Goal: Task Accomplishment & Management: Manage account settings

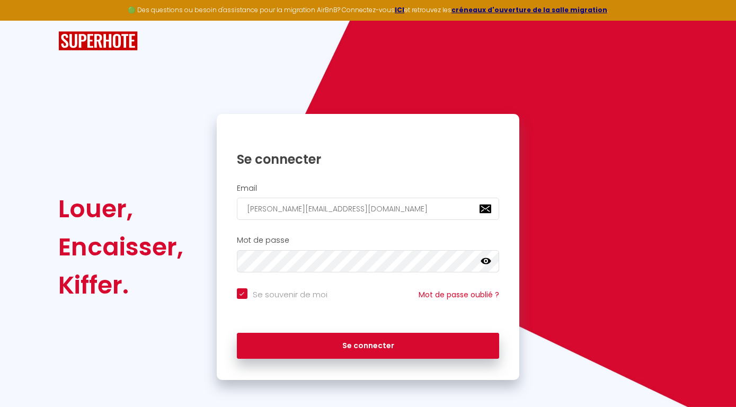
click at [486, 260] on icon at bounding box center [486, 261] width 11 height 11
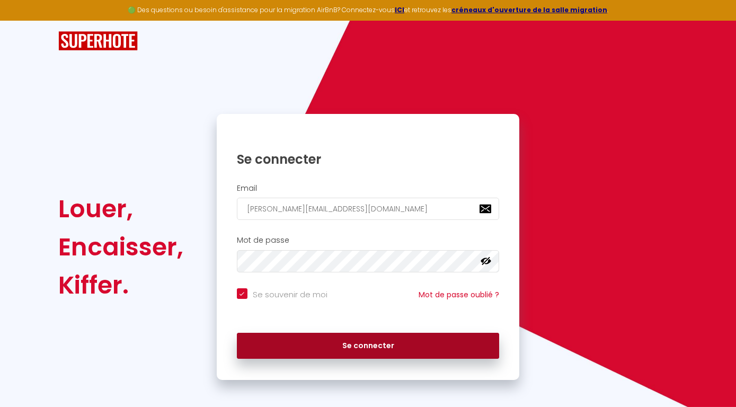
click at [331, 344] on button "Se connecter" at bounding box center [368, 346] width 263 height 27
checkbox input "true"
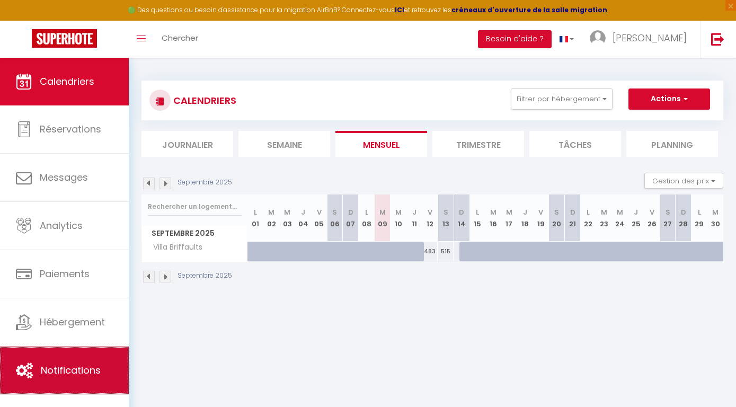
click at [56, 376] on span "Notifications" at bounding box center [71, 370] width 60 height 13
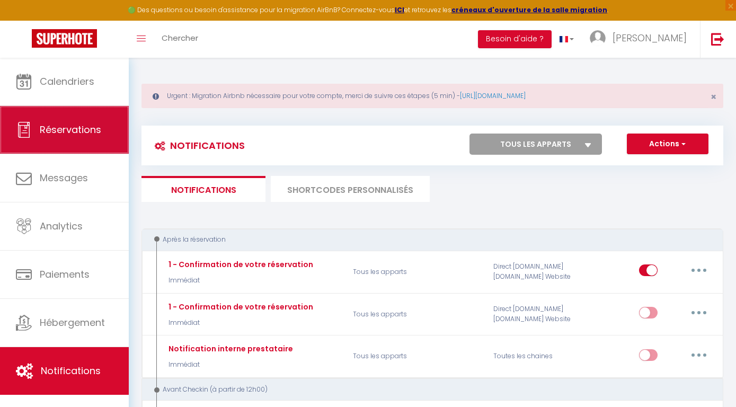
click at [72, 136] on span "Réservations" at bounding box center [70, 129] width 61 height 13
select select "not_cancelled"
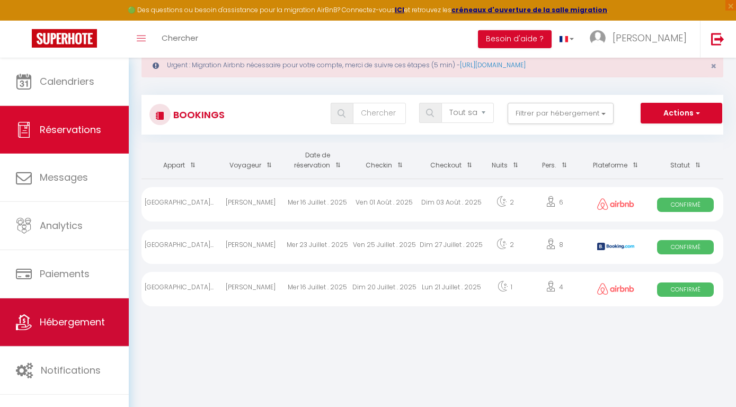
scroll to position [57, 0]
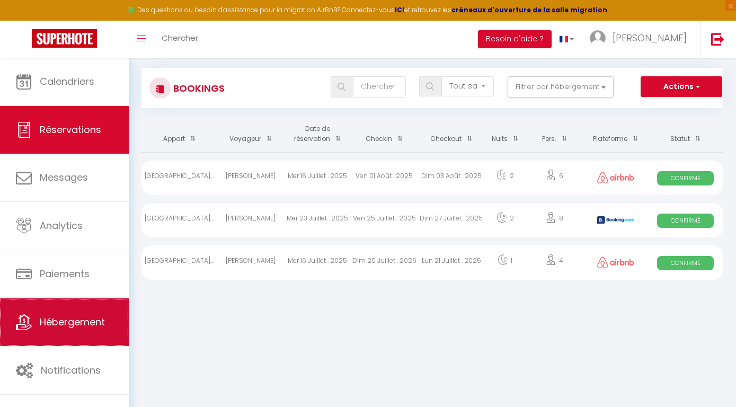
click at [77, 314] on link "Hébergement" at bounding box center [64, 322] width 129 height 48
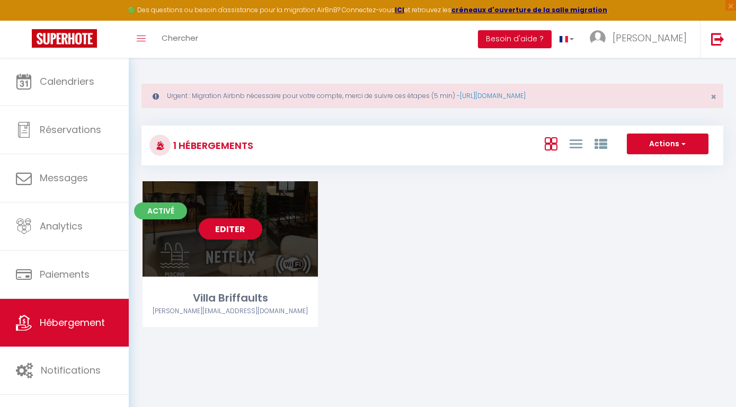
click at [295, 235] on div "Editer" at bounding box center [230, 228] width 175 height 95
select select "3"
select select "2"
select select "1"
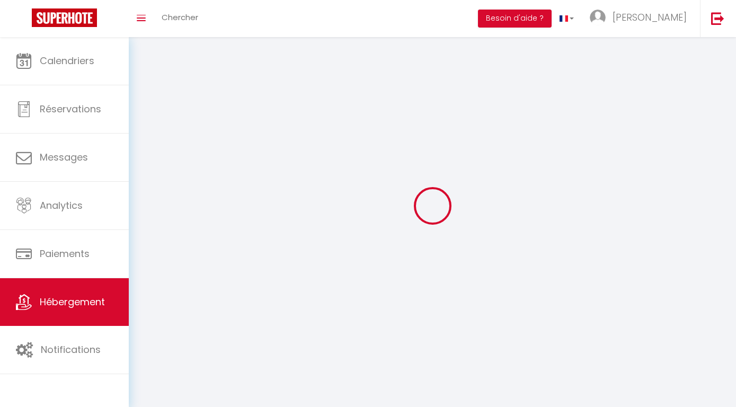
select select
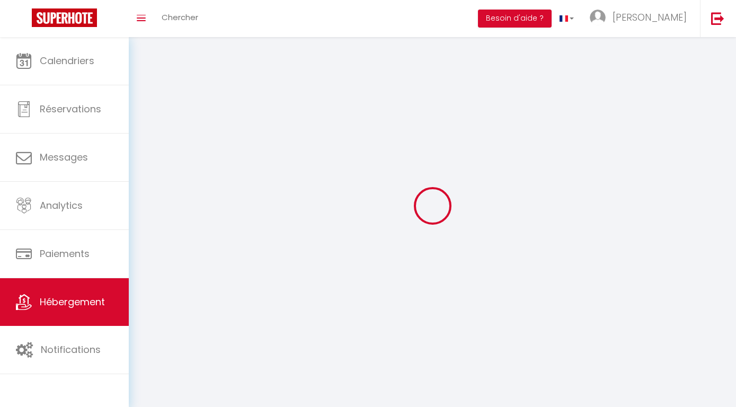
select select
checkbox input "false"
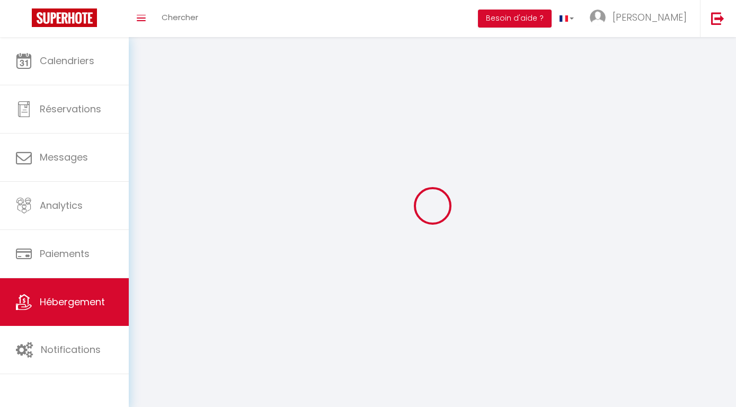
checkbox input "false"
select select
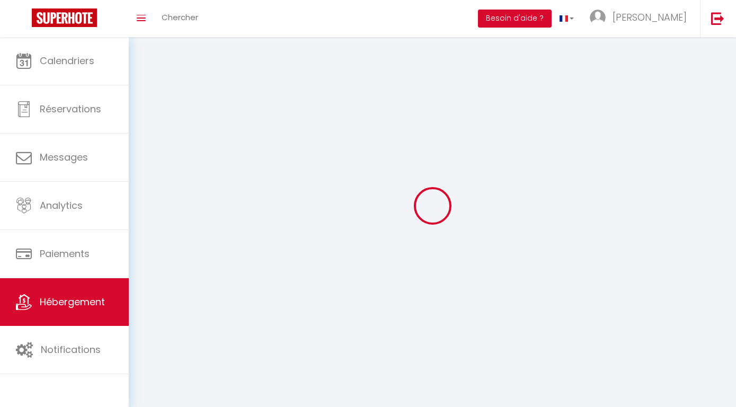
select select
checkbox input "false"
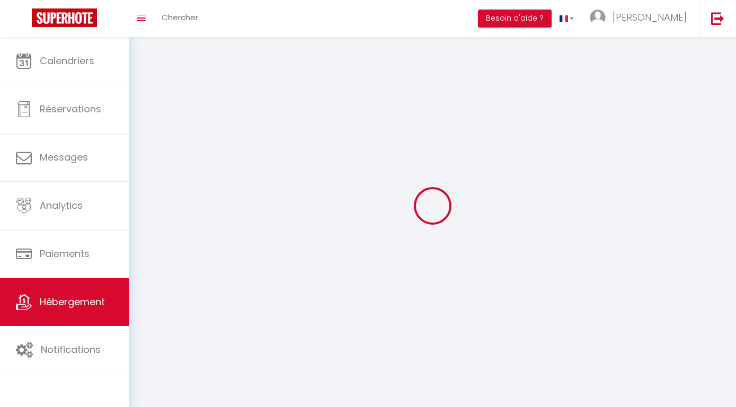
checkbox input "false"
select select
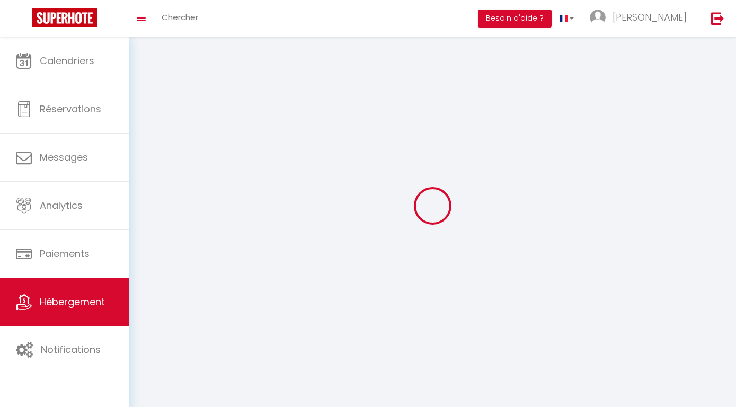
select select
checkbox input "false"
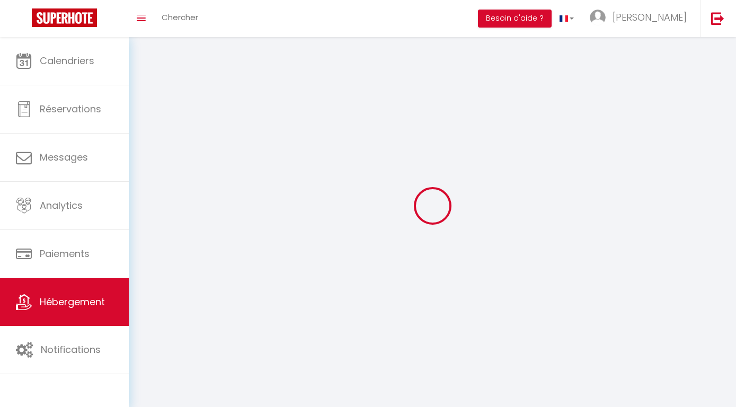
checkbox input "false"
select select
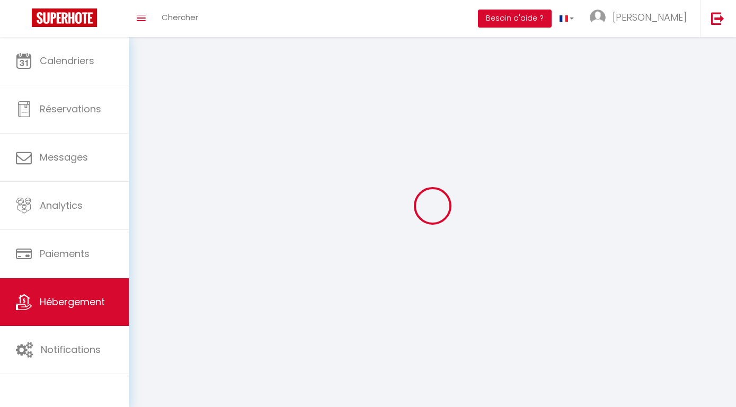
select select
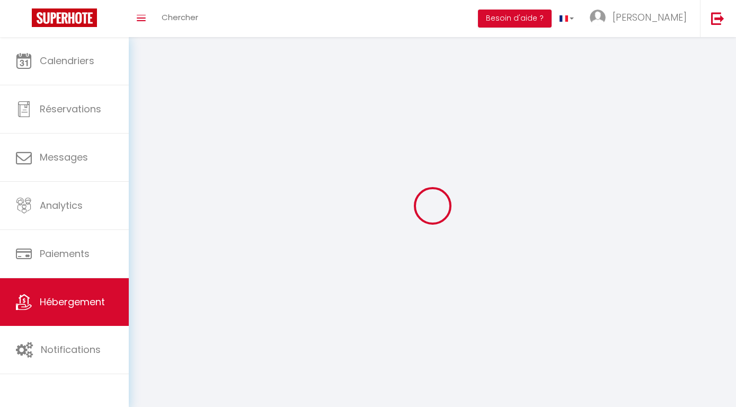
checkbox input "false"
select select
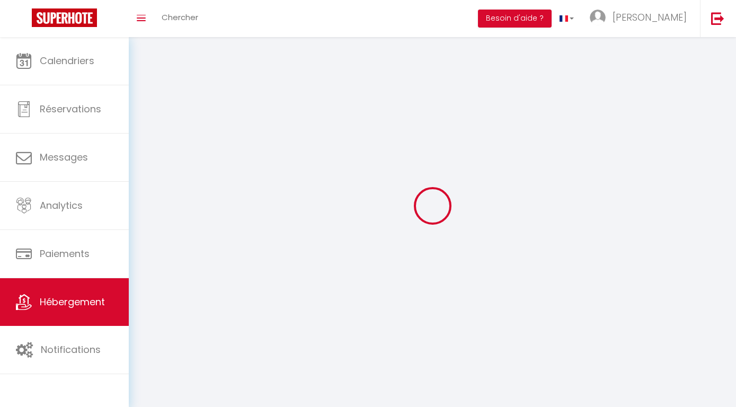
select select
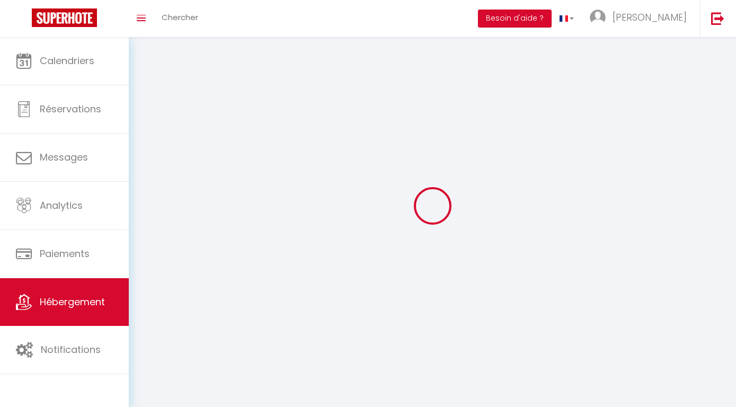
select select
checkbox input "false"
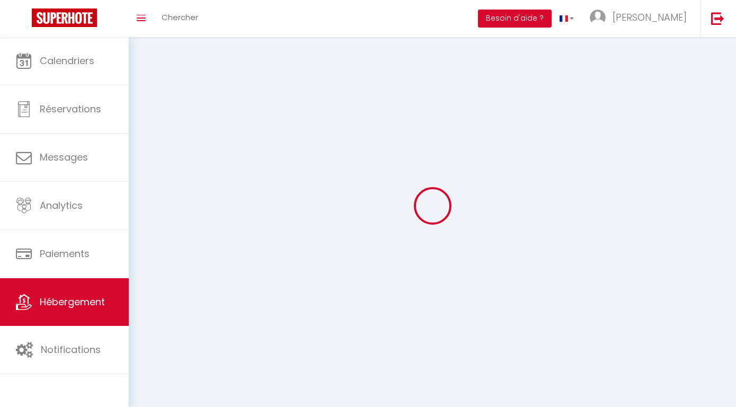
select select
select select "1"
select select
select select "28"
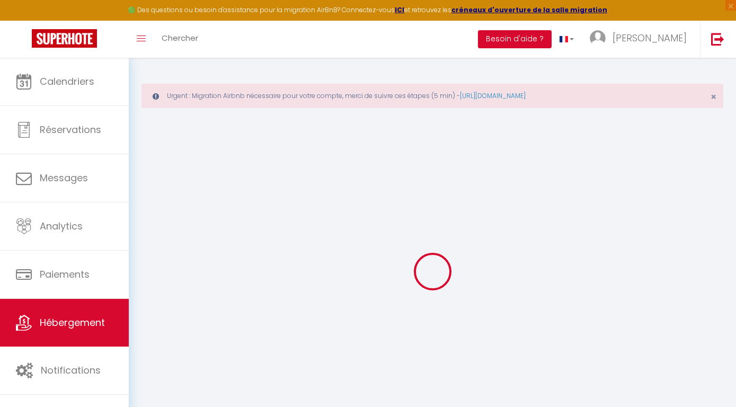
select select
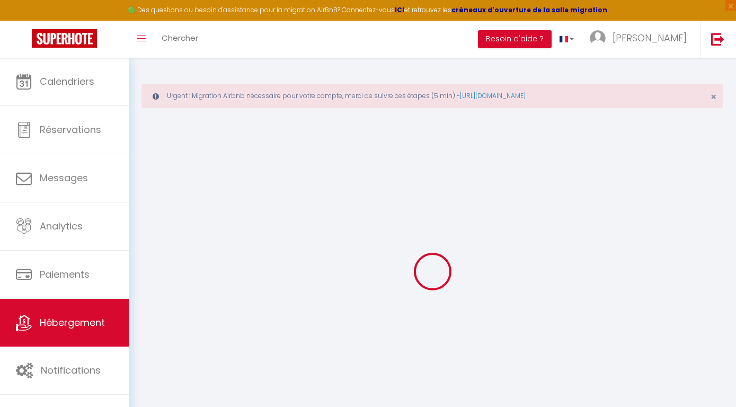
select select
checkbox input "false"
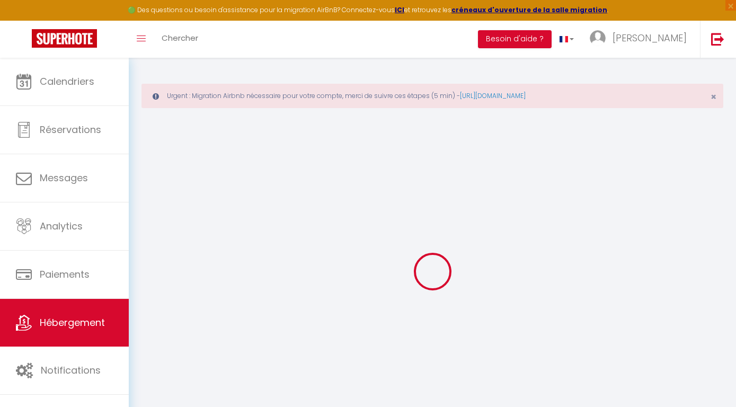
select select
type input "Villa Briffaults"
type input "[PERSON_NAME]"
type input "Proudhon"
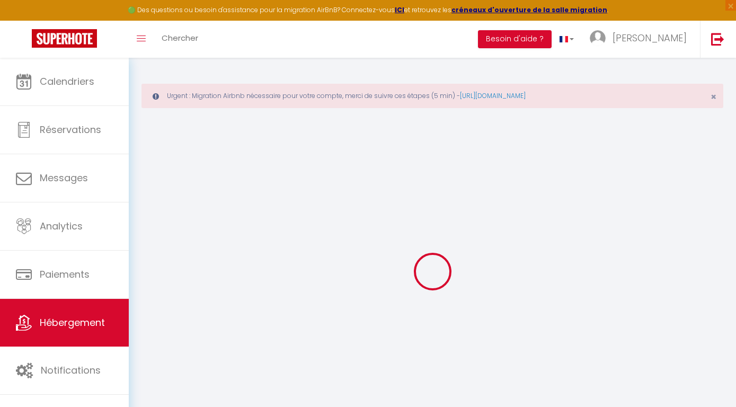
select select "12"
select select "5"
select select "4"
type input "450"
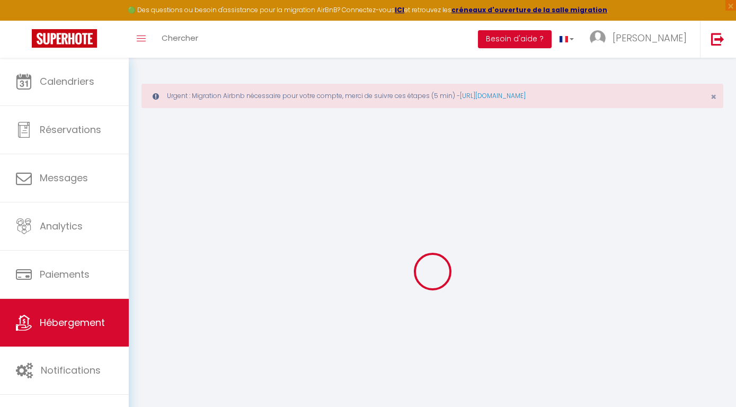
type input "15"
type input "160"
type input "5"
type input "6"
type input "1000"
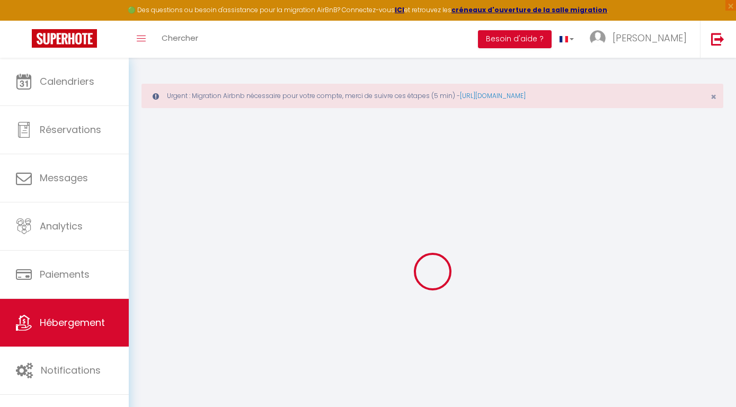
select select
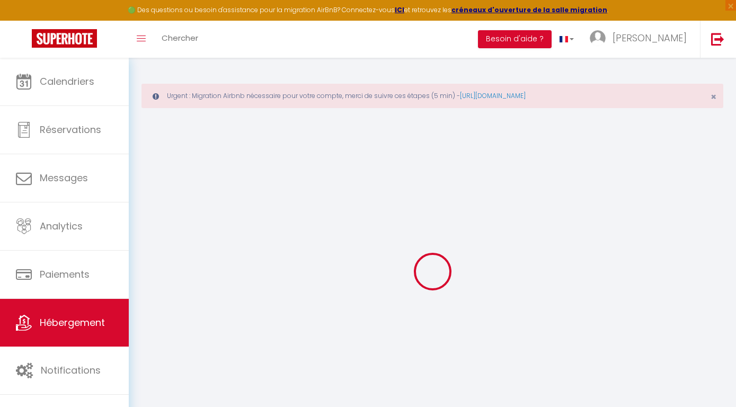
select select
type input "3 Chemin des Bois Briffaults"
type input "95160"
type input "Montmorency"
type input "[PERSON_NAME][EMAIL_ADDRESS][DOMAIN_NAME]"
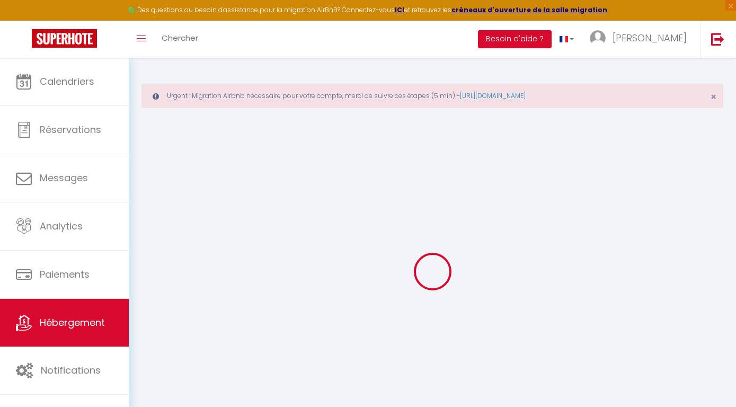
select select "15451"
checkbox input "false"
checkbox input "true"
checkbox input "false"
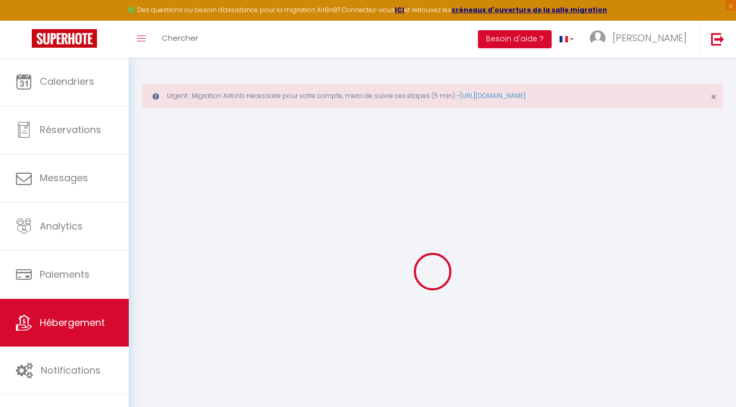
radio input "true"
select select
type input "0"
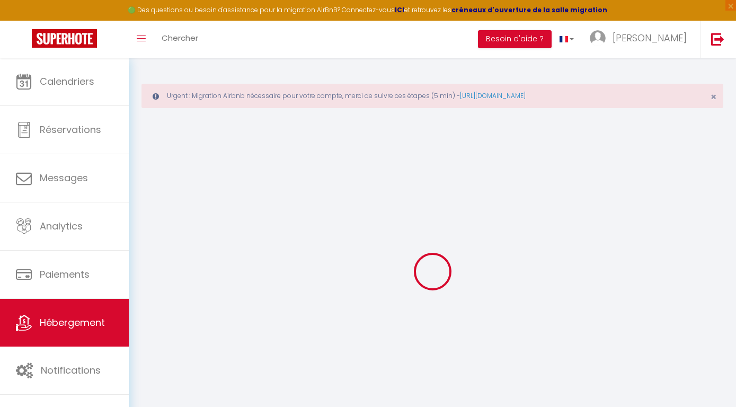
type input "0"
select select
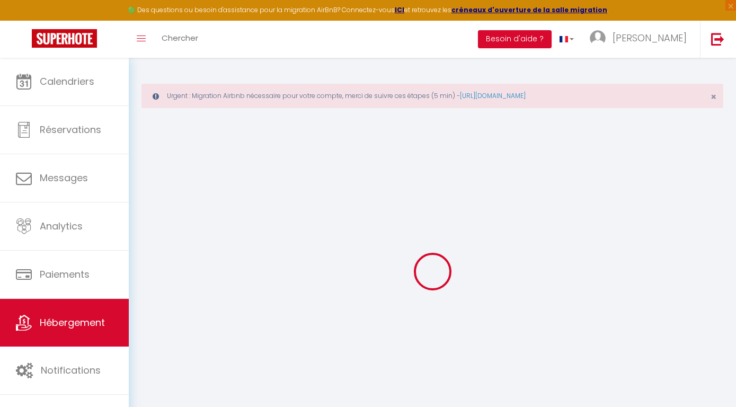
select select
checkbox input "false"
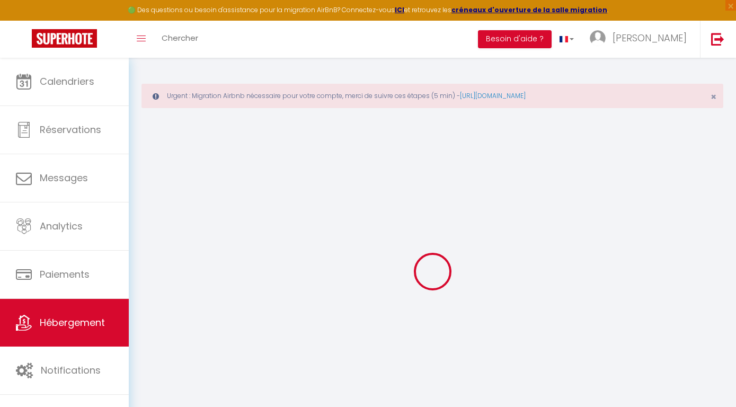
checkbox input "true"
checkbox input "false"
select select
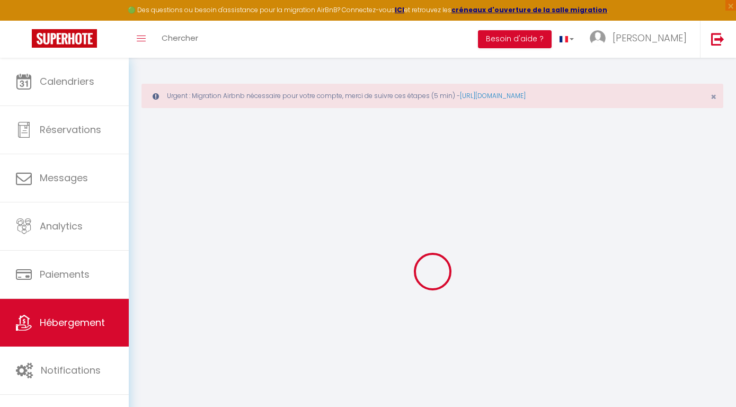
select select
checkbox input "false"
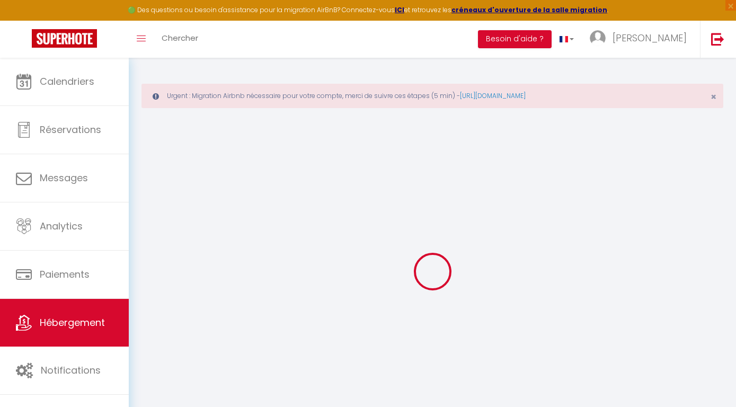
checkbox input "true"
checkbox input "false"
select select
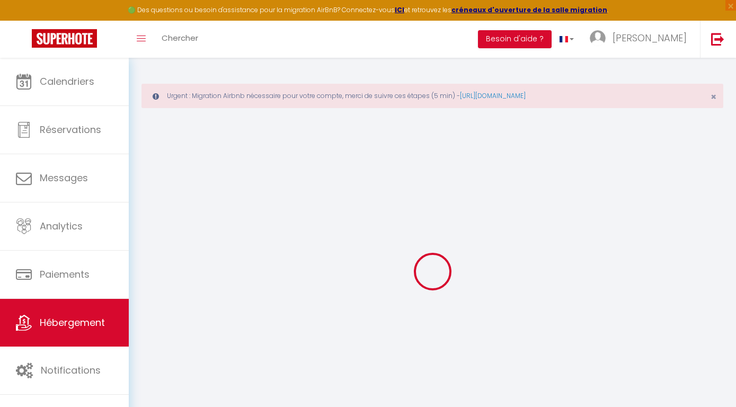
select select
checkbox input "false"
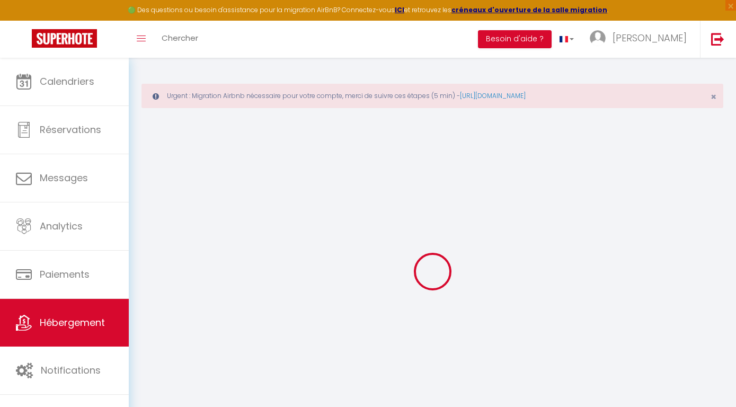
checkbox input "true"
checkbox input "false"
select select
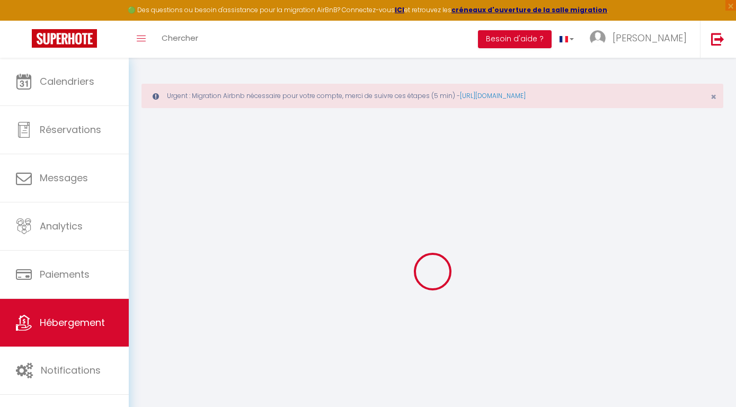
select select
checkbox input "false"
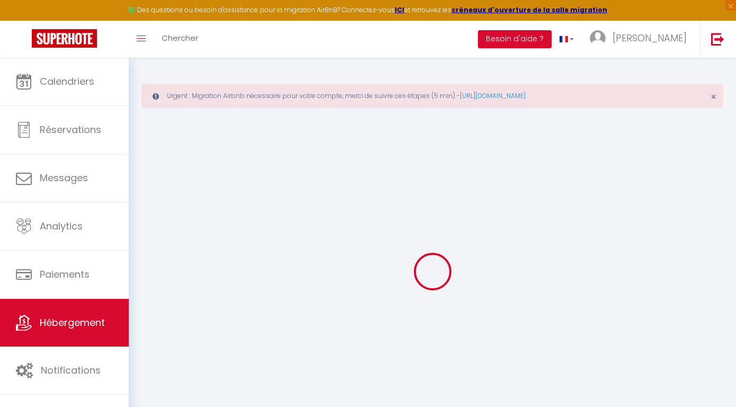
checkbox input "true"
checkbox input "false"
checkbox input "true"
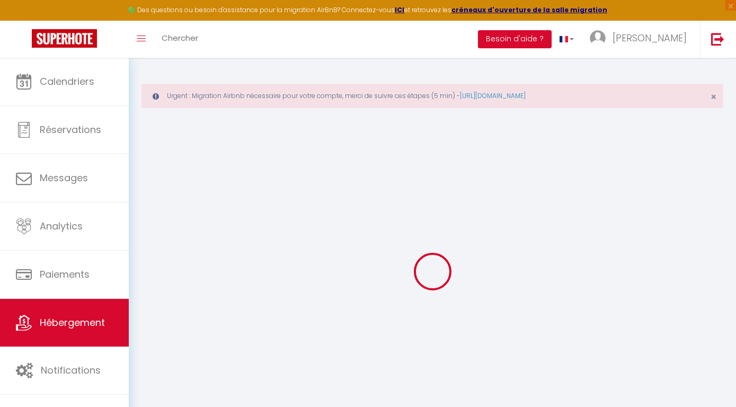
checkbox input "false"
checkbox input "true"
checkbox input "false"
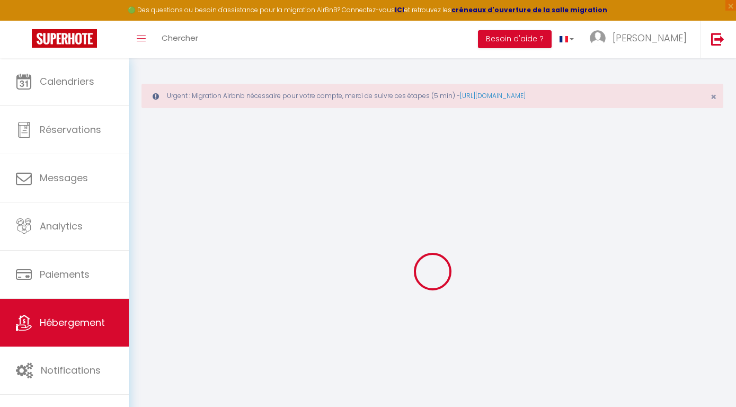
select select "16:00"
select select "23:00"
select select "11:00"
select select "30"
select select "120"
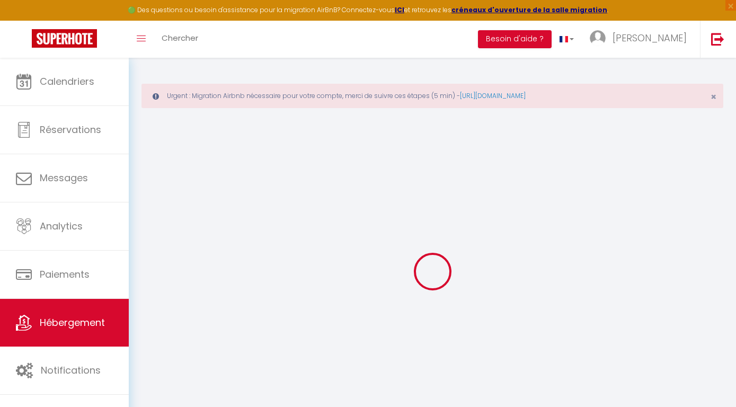
select select "01:00"
select select "1"
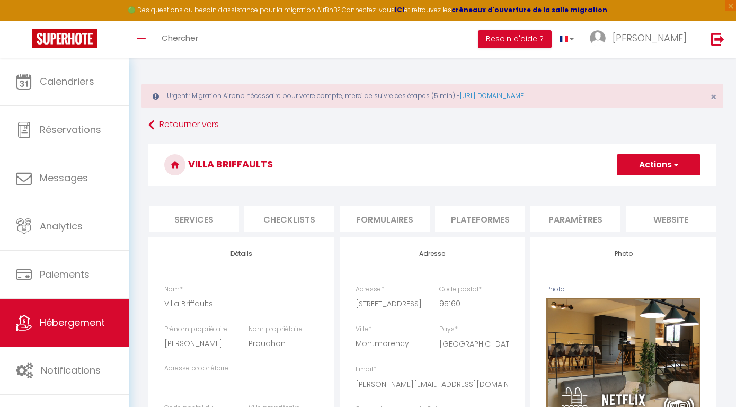
scroll to position [0, 323]
click at [562, 215] on li "Paramètres" at bounding box center [538, 219] width 90 height 26
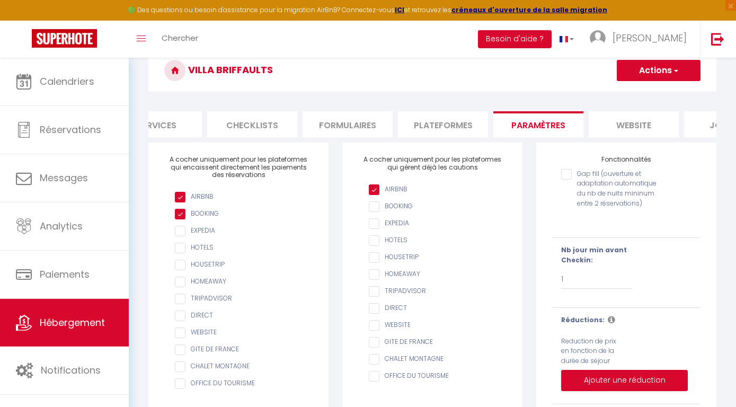
scroll to position [71, 0]
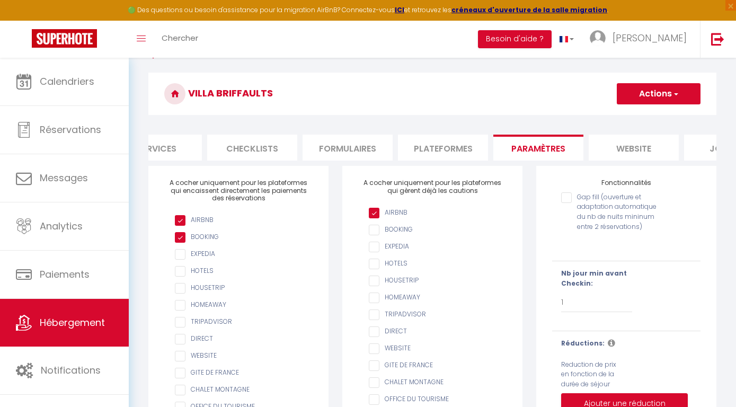
click at [450, 144] on li "Plateformes" at bounding box center [443, 148] width 90 height 26
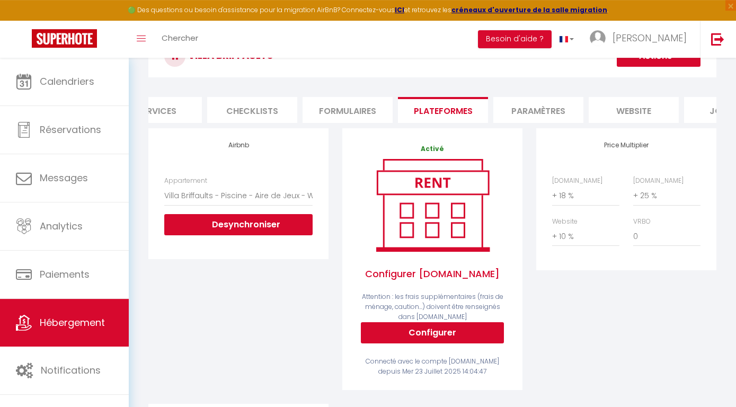
scroll to position [128, 0]
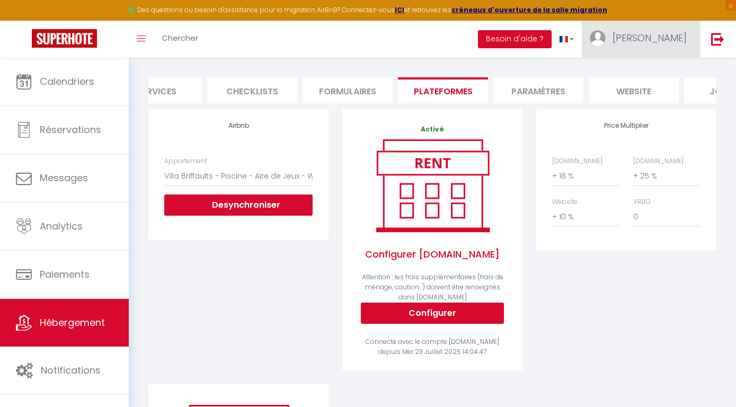
click at [672, 45] on span "[PERSON_NAME]" at bounding box center [650, 37] width 74 height 13
click at [658, 72] on link "Paramètres" at bounding box center [658, 74] width 78 height 18
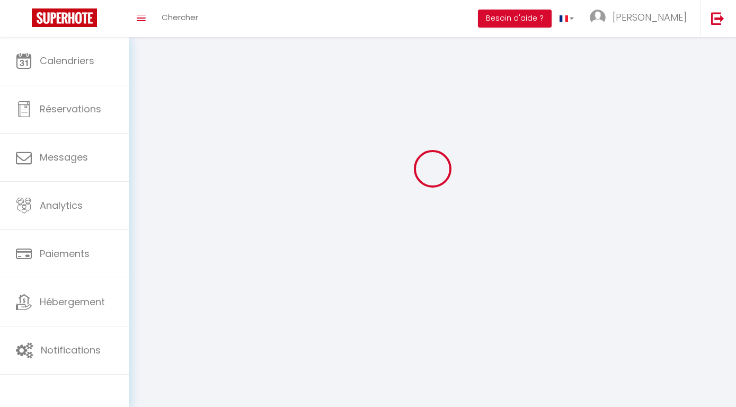
select select
type input "[PERSON_NAME]"
type input "Proudhon"
type input "[PHONE_NUMBER]"
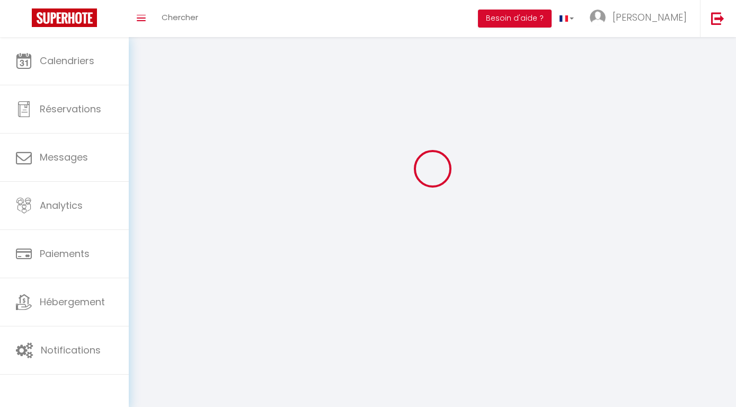
type input "[STREET_ADDRESS]"
type input "95160"
type input "Montmorency"
type input "l24EgN96hSYHkhfqDGYlpb9Iw"
type input "DC1sQyP1TtHpro73EqoCQqC7n"
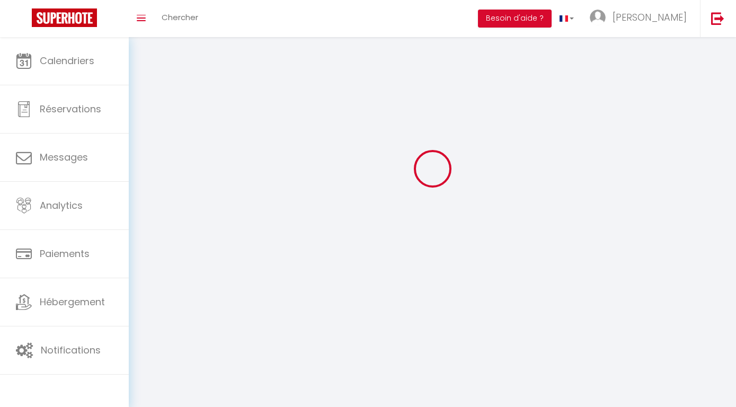
type input "[URL][DOMAIN_NAME]"
select select "1"
select select "28"
select select "fr"
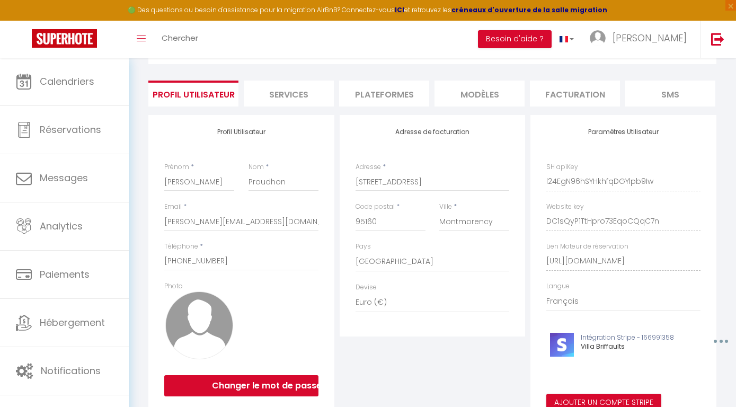
click at [385, 89] on li "Plateformes" at bounding box center [384, 94] width 90 height 26
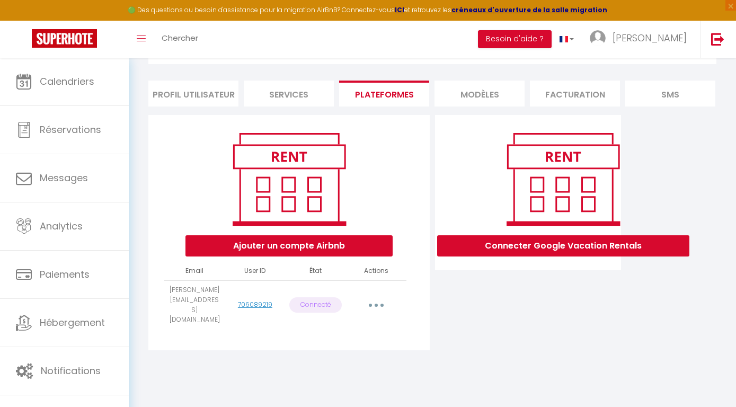
click at [378, 297] on button "button" at bounding box center [376, 305] width 30 height 17
click at [332, 359] on link "Reconnecter le compte" at bounding box center [329, 367] width 117 height 18
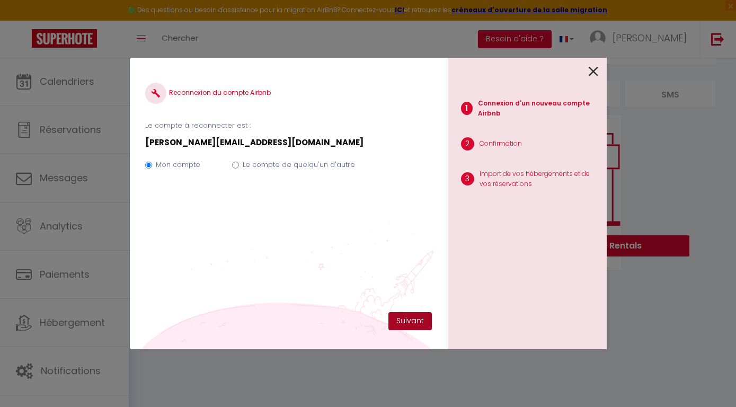
click at [409, 315] on button "Suivant" at bounding box center [410, 321] width 43 height 18
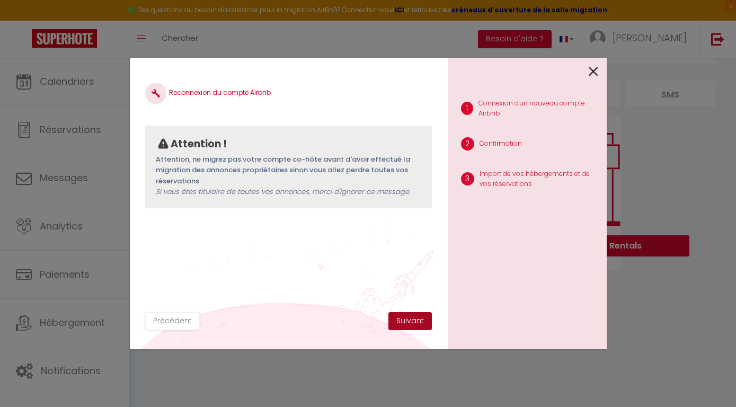
click at [409, 321] on button "Suivant" at bounding box center [410, 321] width 43 height 18
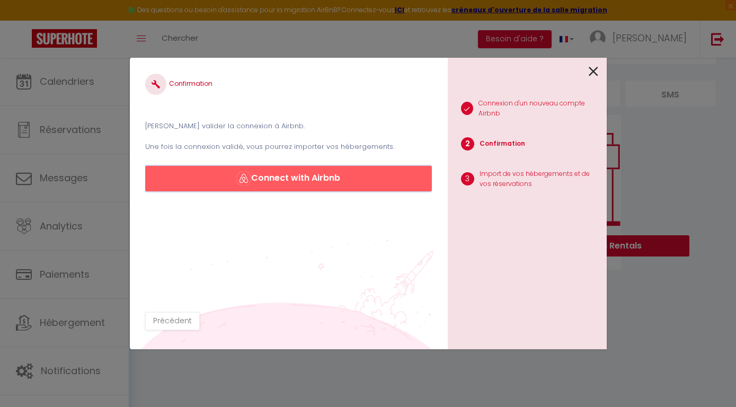
click at [322, 175] on button "Connect with Airbnb" at bounding box center [288, 178] width 286 height 25
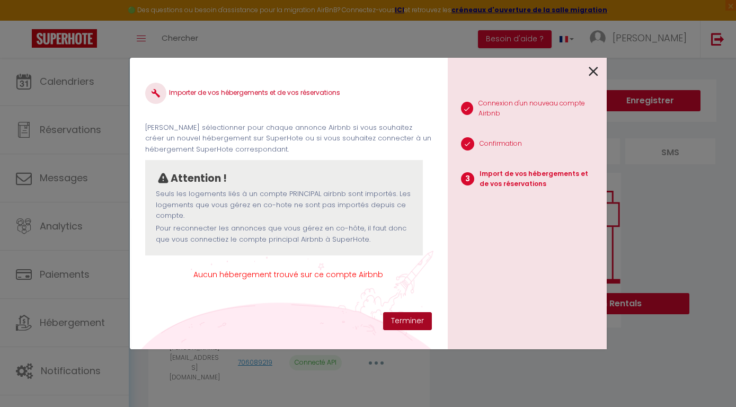
click at [422, 320] on button "Terminer" at bounding box center [407, 321] width 49 height 18
